Goal: Task Accomplishment & Management: Complete application form

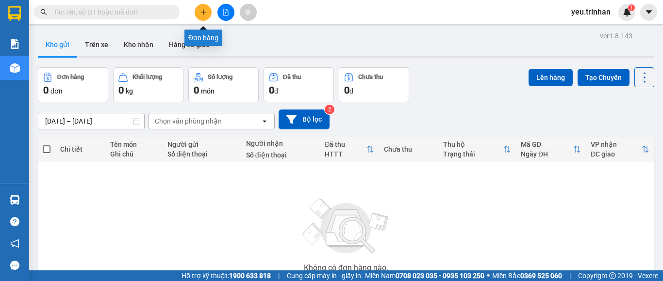
drag, startPoint x: 0, startPoint y: 0, endPoint x: 204, endPoint y: 10, distance: 204.5
click at [204, 10] on icon "plus" at bounding box center [203, 12] width 7 height 7
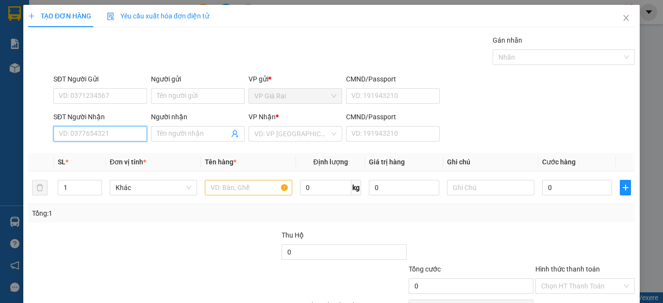
click at [78, 130] on input "SĐT Người Nhận" at bounding box center [100, 134] width 94 height 16
click at [67, 139] on input "02393752886" at bounding box center [100, 134] width 94 height 16
type input "0393752886"
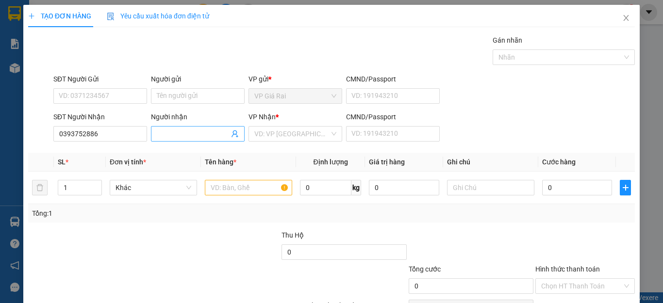
click at [182, 136] on input "Người nhận" at bounding box center [193, 134] width 72 height 11
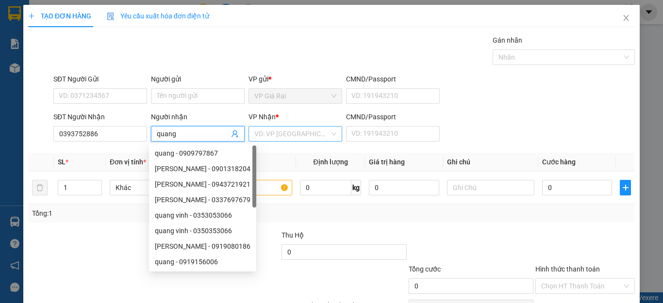
type input "quang"
click at [261, 137] on input "search" at bounding box center [291, 134] width 75 height 15
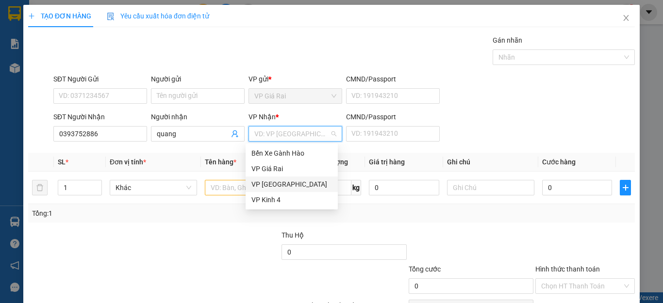
click at [261, 183] on div "VP [GEOGRAPHIC_DATA]" at bounding box center [291, 184] width 81 height 11
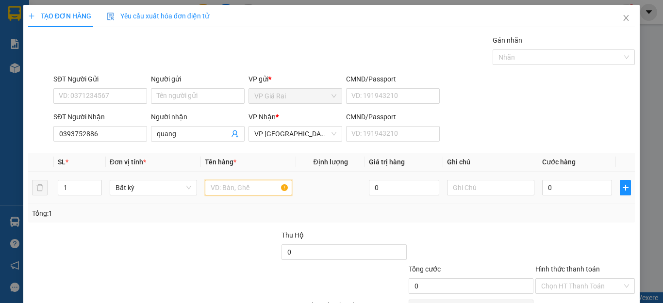
click at [226, 187] on input "text" at bounding box center [248, 188] width 87 height 16
type input "1 bi thu"
click at [559, 187] on input "0" at bounding box center [577, 188] width 70 height 16
type input "2"
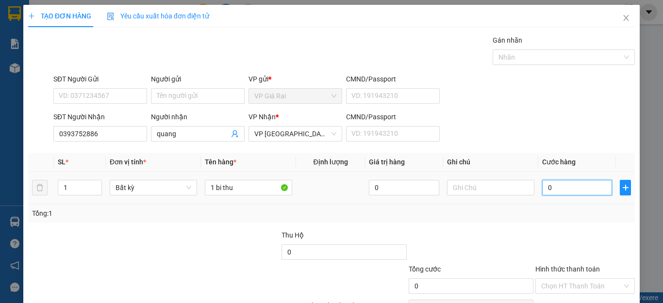
type input "2"
type input "20"
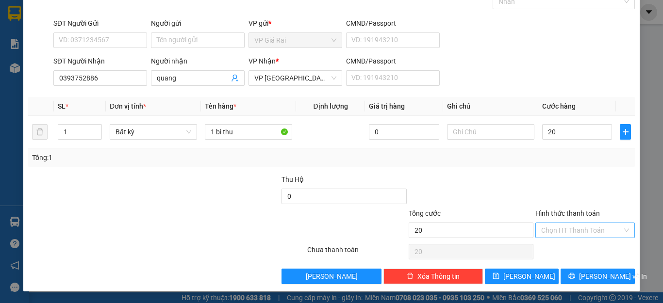
click at [568, 229] on input "Hình thức thanh toán" at bounding box center [581, 230] width 81 height 15
type input "20.000"
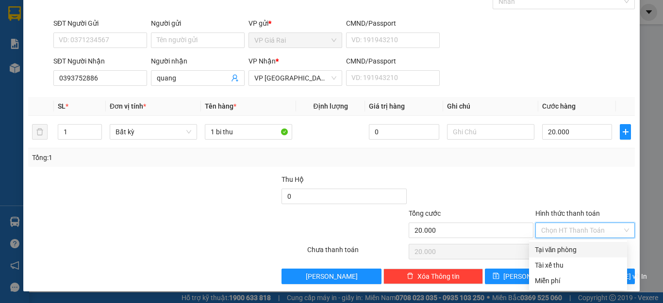
click at [562, 244] on div "Tại văn phòng" at bounding box center [578, 250] width 98 height 16
type input "0"
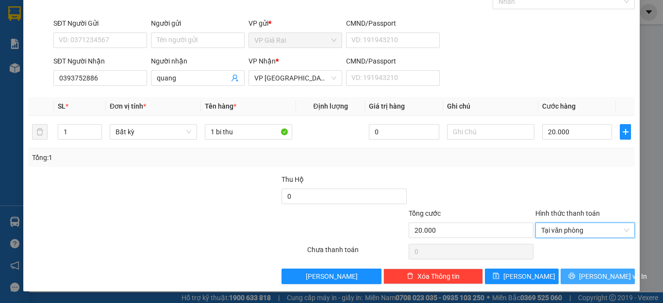
click at [591, 278] on span "[PERSON_NAME] và In" at bounding box center [613, 276] width 68 height 11
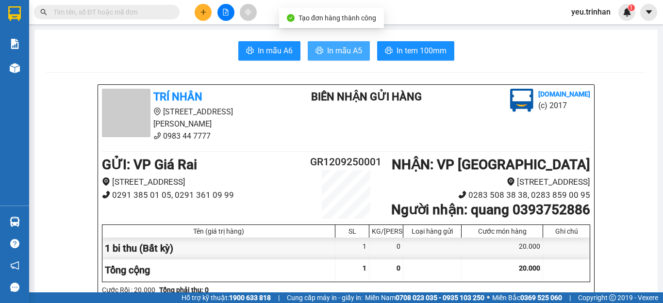
click at [344, 49] on span "In mẫu A5" at bounding box center [344, 51] width 35 height 12
click at [349, 44] on button "In mẫu A5" at bounding box center [339, 50] width 62 height 19
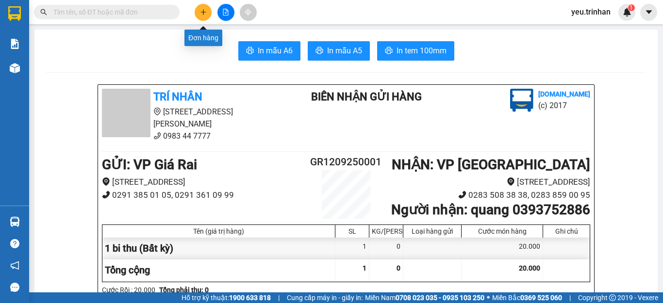
click at [200, 11] on icon "plus" at bounding box center [203, 12] width 7 height 7
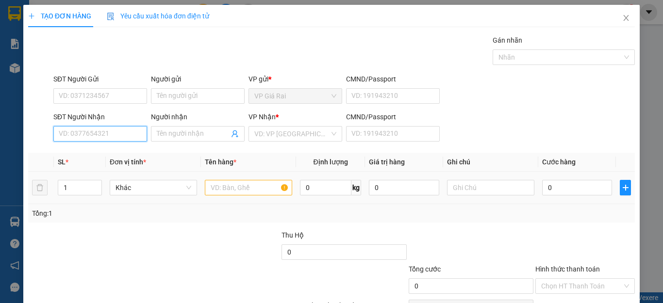
click at [99, 132] on input "SĐT Người Nhận" at bounding box center [100, 134] width 94 height 16
type input "0919703704"
drag, startPoint x: 93, startPoint y: 153, endPoint x: 91, endPoint y: 144, distance: 8.9
click at [91, 144] on div "0919703704 0919703704 - vân" at bounding box center [99, 153] width 92 height 19
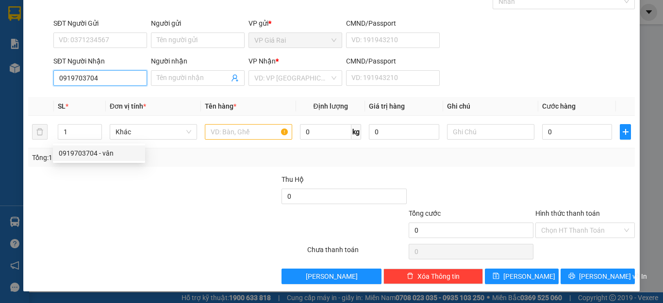
click at [81, 153] on div "0919703704 - vân" at bounding box center [99, 153] width 81 height 11
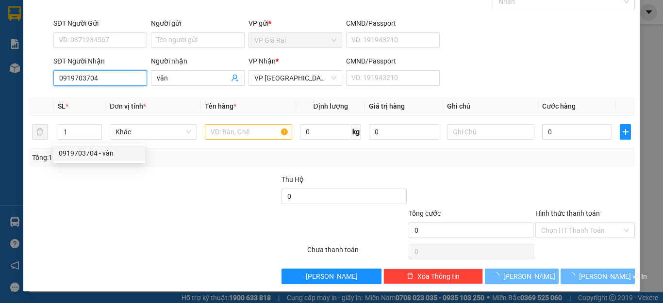
type input "vân"
type input "120.000"
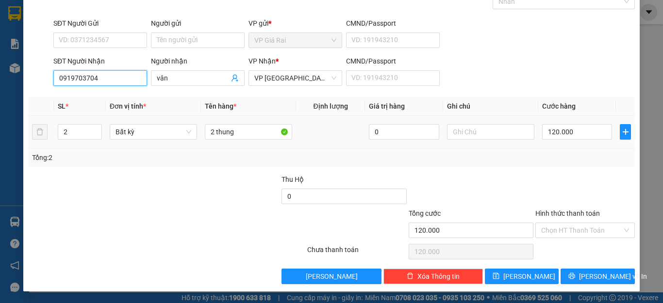
type input "0919703704"
click at [40, 132] on tr "2 Bất kỳ 2 thung 0 120.000" at bounding box center [331, 132] width 607 height 33
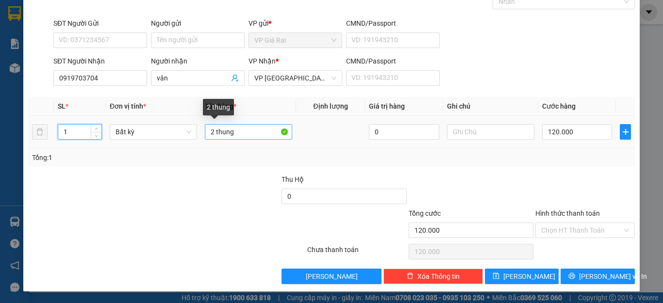
type input "1"
drag, startPoint x: 212, startPoint y: 131, endPoint x: 195, endPoint y: 126, distance: 17.5
click at [195, 126] on tr "1 Bất kỳ 2 thung 0 120.000" at bounding box center [331, 132] width 607 height 33
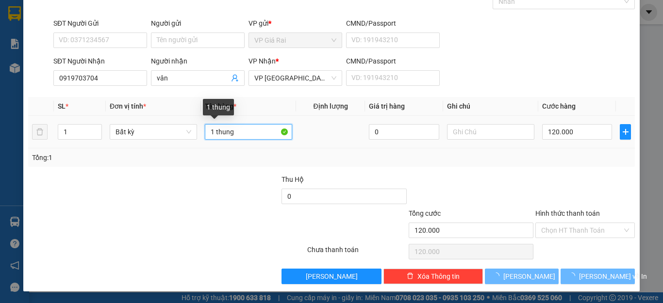
type input "1 thung"
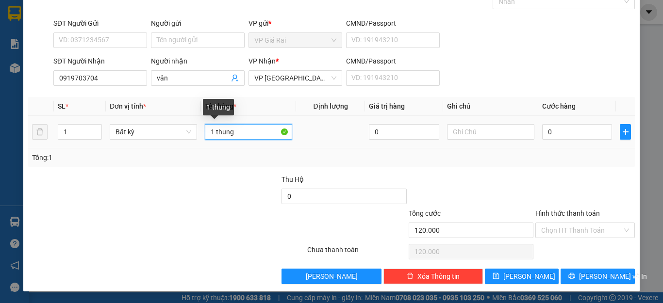
type input "0"
type input "1 thung"
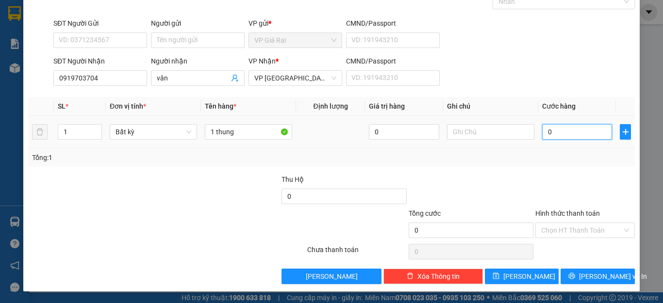
click at [556, 125] on input "0" at bounding box center [577, 132] width 70 height 16
type input "6"
type input "60"
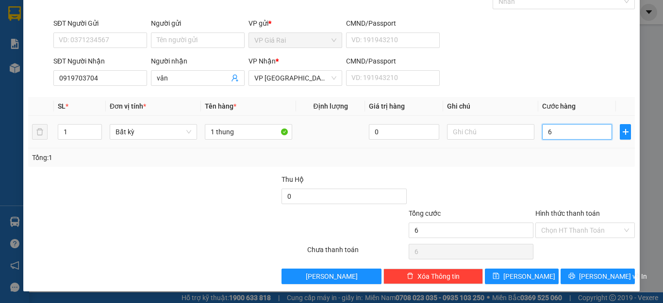
type input "60"
type input "60.000"
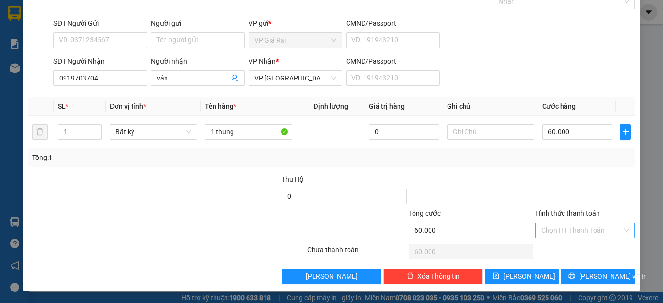
click at [571, 224] on input "Hình thức thanh toán" at bounding box center [581, 230] width 81 height 15
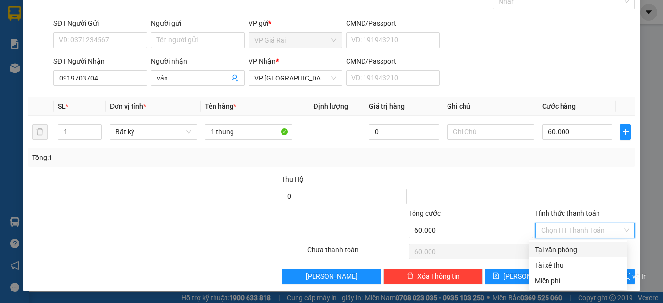
click at [566, 245] on div "Tại văn phòng" at bounding box center [578, 250] width 86 height 11
type input "0"
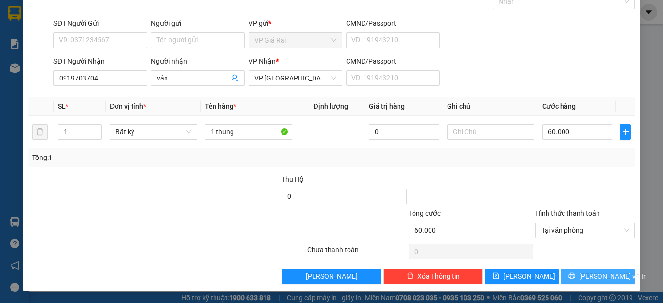
click at [578, 281] on button "[PERSON_NAME] và In" at bounding box center [597, 277] width 74 height 16
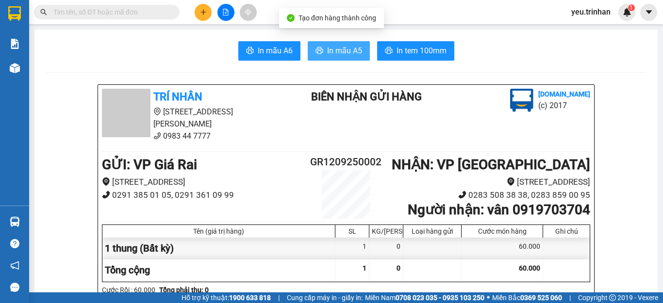
click at [345, 49] on span "In mẫu A5" at bounding box center [344, 51] width 35 height 12
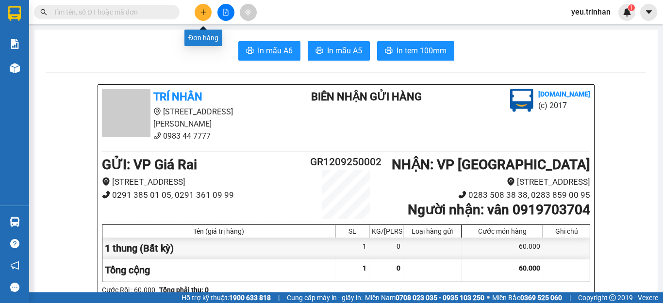
click at [206, 10] on icon "plus" at bounding box center [203, 12] width 7 height 7
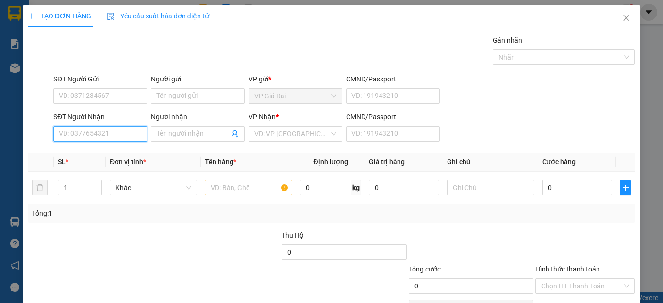
click at [77, 136] on input "SĐT Người Nhận" at bounding box center [100, 134] width 94 height 16
type input "0834888565"
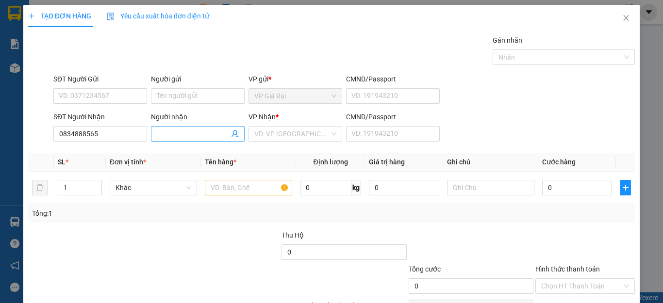
click at [166, 135] on input "Người nhận" at bounding box center [193, 134] width 72 height 11
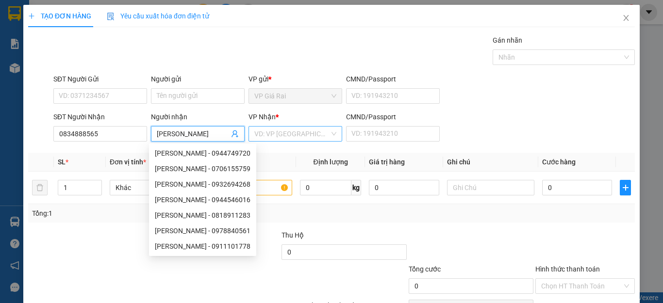
type input "[PERSON_NAME]"
click at [287, 135] on input "search" at bounding box center [291, 134] width 75 height 15
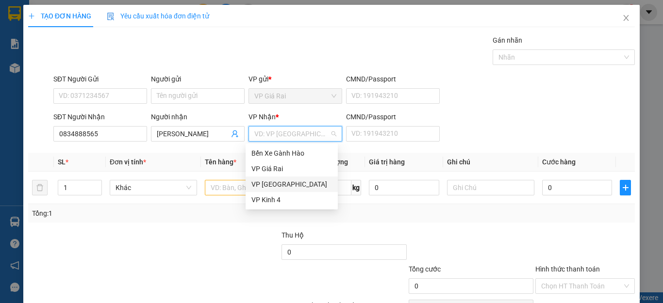
click at [261, 185] on div "VP [GEOGRAPHIC_DATA]" at bounding box center [291, 184] width 81 height 11
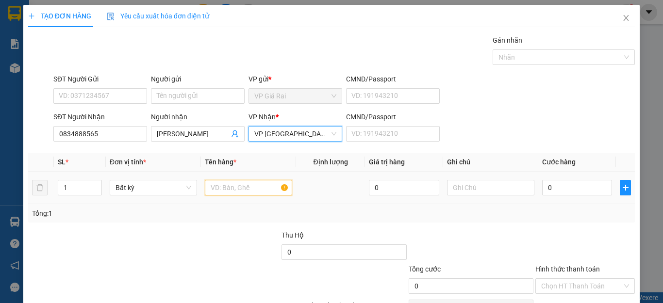
click at [225, 186] on input "text" at bounding box center [248, 188] width 87 height 16
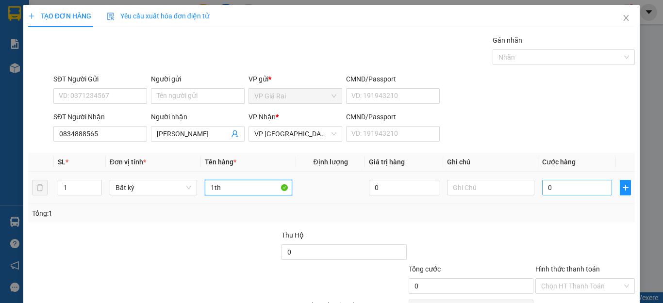
type input "1th"
click at [566, 194] on input "0" at bounding box center [577, 188] width 70 height 16
type input "6"
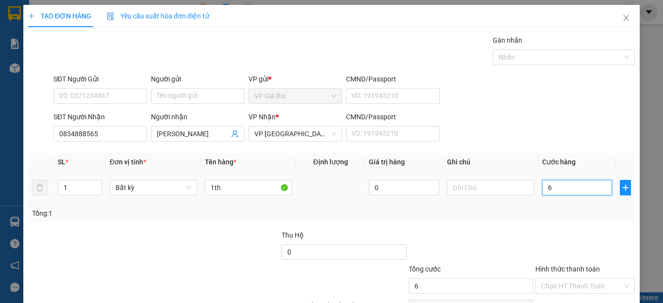
type input "60"
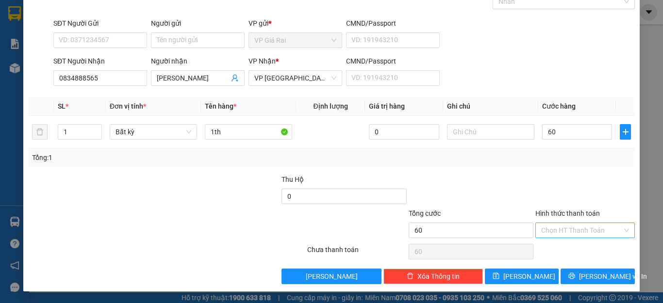
type input "60.000"
click at [556, 230] on input "Hình thức thanh toán" at bounding box center [581, 230] width 81 height 15
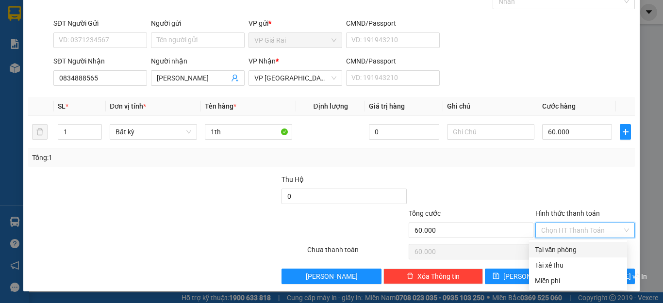
click at [549, 249] on div "Tại văn phòng" at bounding box center [578, 250] width 86 height 11
type input "0"
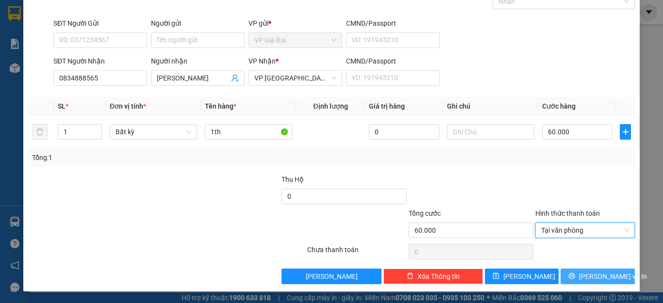
click at [567, 278] on button "[PERSON_NAME] và In" at bounding box center [597, 277] width 74 height 16
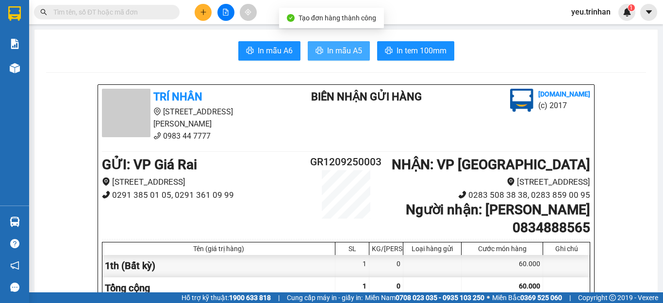
click at [327, 47] on span "In mẫu A5" at bounding box center [344, 51] width 35 height 12
